Goal: Find specific page/section: Find specific page/section

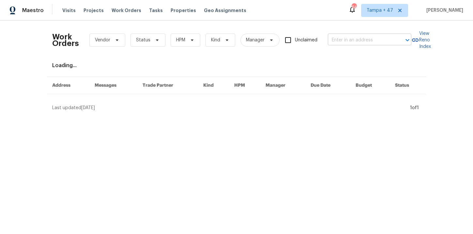
click at [338, 37] on input "text" at bounding box center [360, 40] width 65 height 10
paste input "[STREET_ADDRESS]"
type input "[STREET_ADDRESS]"
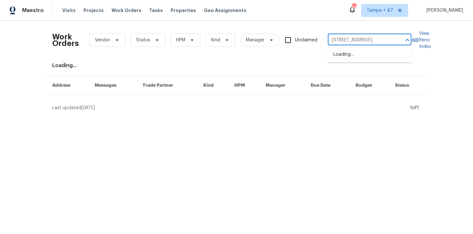
scroll to position [0, 57]
click at [352, 53] on li "[STREET_ADDRESS]" at bounding box center [370, 54] width 84 height 11
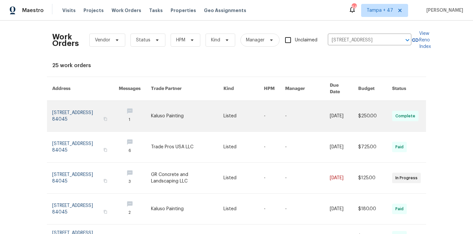
click at [83, 107] on link at bounding box center [85, 116] width 67 height 31
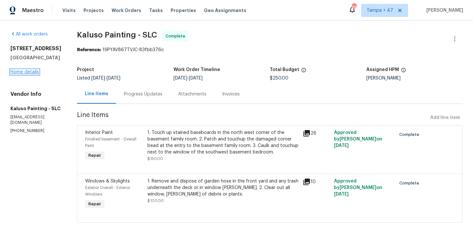
click at [30, 74] on link "Home details" at bounding box center [24, 72] width 28 height 5
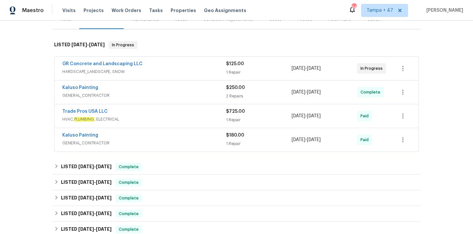
scroll to position [90, 0]
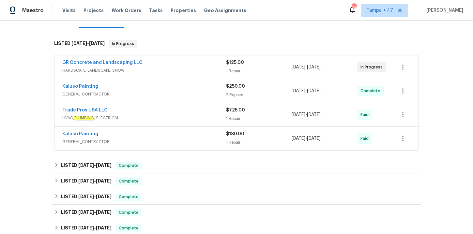
click at [162, 145] on span "GENERAL_CONTRACTOR" at bounding box center [144, 142] width 164 height 7
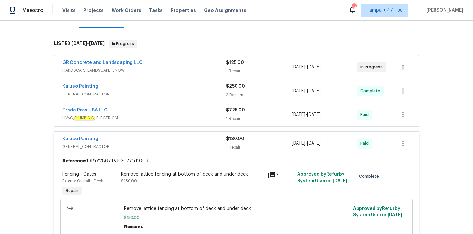
click at [158, 121] on span "HVAC, PLUMBING , ELECTRICAL" at bounding box center [144, 118] width 164 height 7
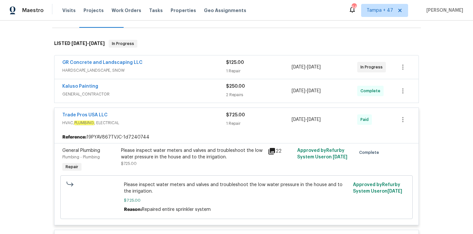
click at [151, 91] on div "Kaluso Painting" at bounding box center [144, 87] width 164 height 8
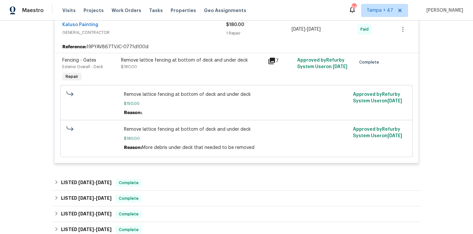
scroll to position [460, 0]
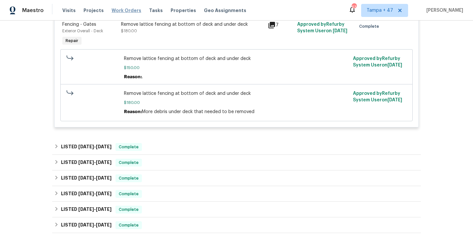
click at [129, 8] on span "Work Orders" at bounding box center [127, 10] width 30 height 7
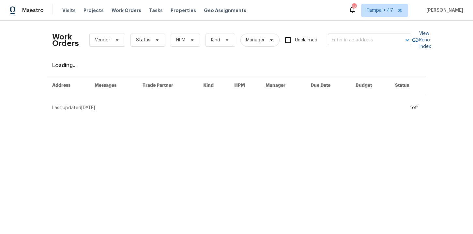
click at [343, 39] on input "text" at bounding box center [360, 40] width 65 height 10
paste input "[STREET_ADDRESS]"
type input "[STREET_ADDRESS]"
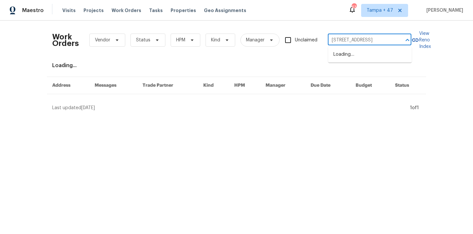
scroll to position [0, 39]
click at [354, 60] on li "[STREET_ADDRESS]" at bounding box center [370, 54] width 84 height 11
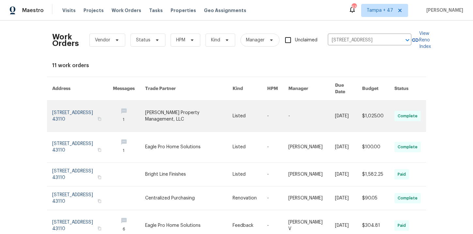
click at [82, 104] on link at bounding box center [82, 116] width 61 height 31
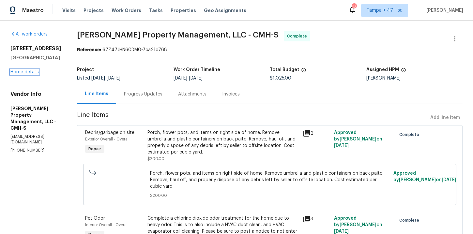
click at [32, 74] on link "Home details" at bounding box center [24, 72] width 28 height 5
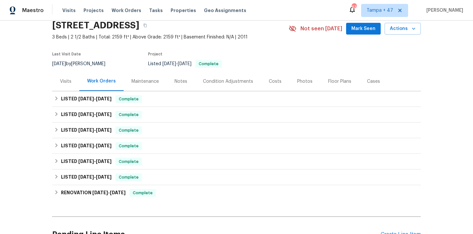
scroll to position [28, 0]
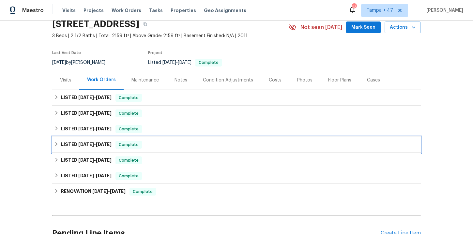
click at [165, 144] on div "LISTED [DATE] - [DATE] Complete" at bounding box center [236, 145] width 365 height 8
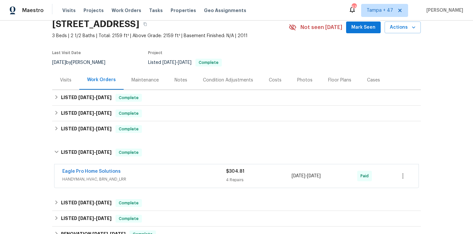
click at [170, 183] on div "Eagle Pro Home Solutions HANDYMAN, HVAC, BRN_AND_LRR" at bounding box center [144, 176] width 164 height 16
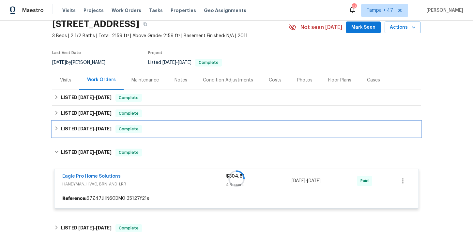
click at [170, 129] on div "LISTED [DATE] - [DATE] Complete" at bounding box center [236, 129] width 365 height 8
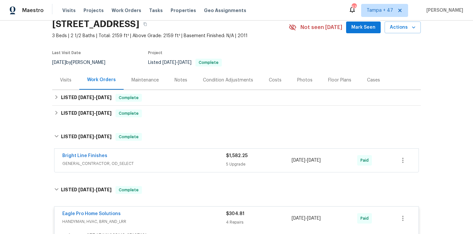
click at [177, 159] on div "Bright Line Finishes" at bounding box center [144, 157] width 164 height 8
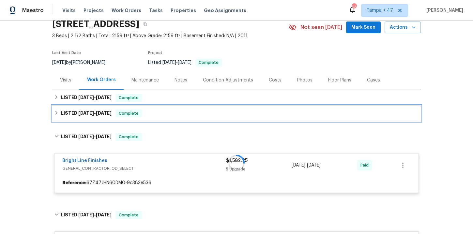
click at [164, 113] on div "LISTED [DATE] - [DATE] Complete" at bounding box center [236, 114] width 365 height 8
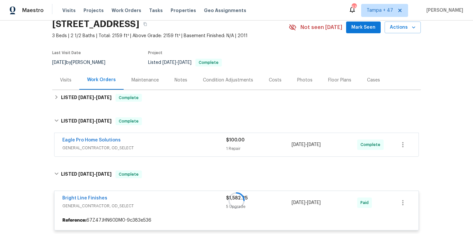
click at [173, 143] on div "Eagle Pro Home Solutions" at bounding box center [144, 141] width 164 height 8
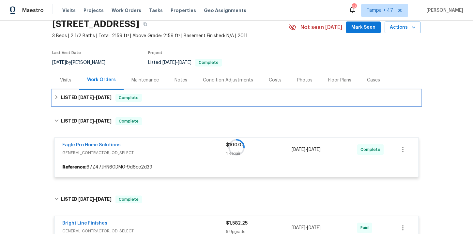
click at [171, 97] on div "LISTED [DATE] - [DATE] Complete" at bounding box center [236, 98] width 365 height 8
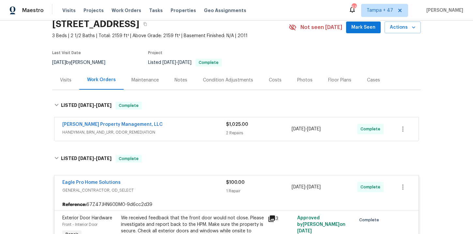
click at [178, 128] on div "[PERSON_NAME] Property Management, LLC" at bounding box center [144, 125] width 164 height 8
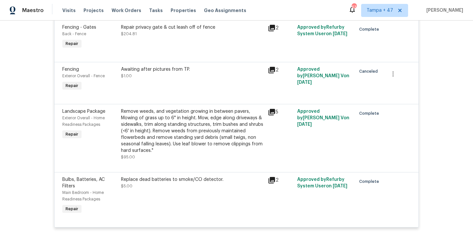
scroll to position [1096, 0]
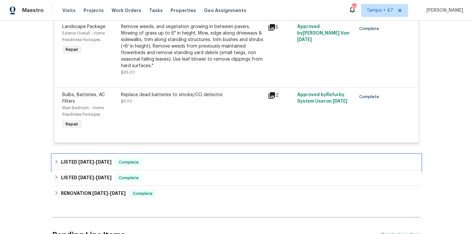
click at [167, 159] on div "LISTED [DATE] - [DATE] Complete" at bounding box center [236, 163] width 365 height 8
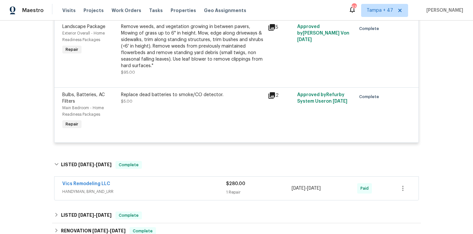
click at [172, 189] on span "HANDYMAN, BRN_AND_LRR" at bounding box center [144, 192] width 164 height 7
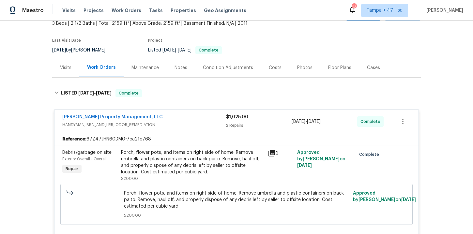
scroll to position [41, 0]
